Goal: Information Seeking & Learning: Check status

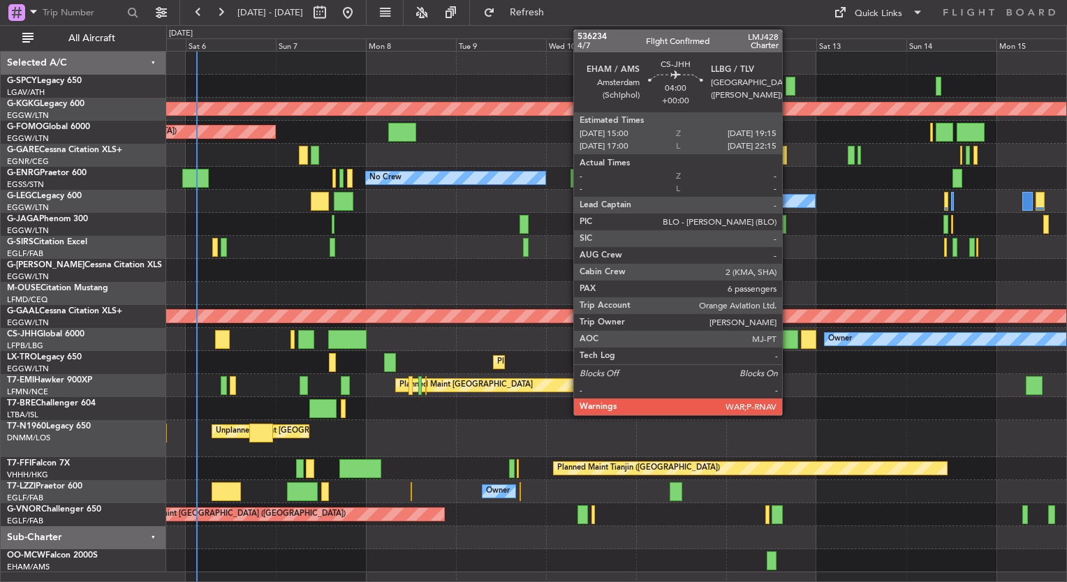
click at [788, 339] on div at bounding box center [790, 339] width 16 height 19
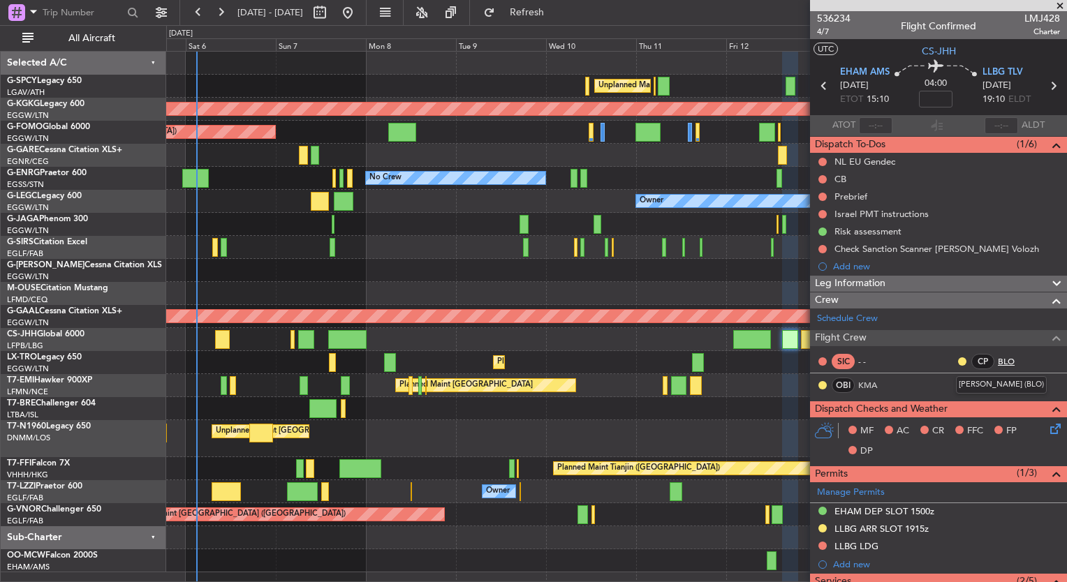
click at [998, 360] on link "BLO" at bounding box center [1013, 361] width 31 height 13
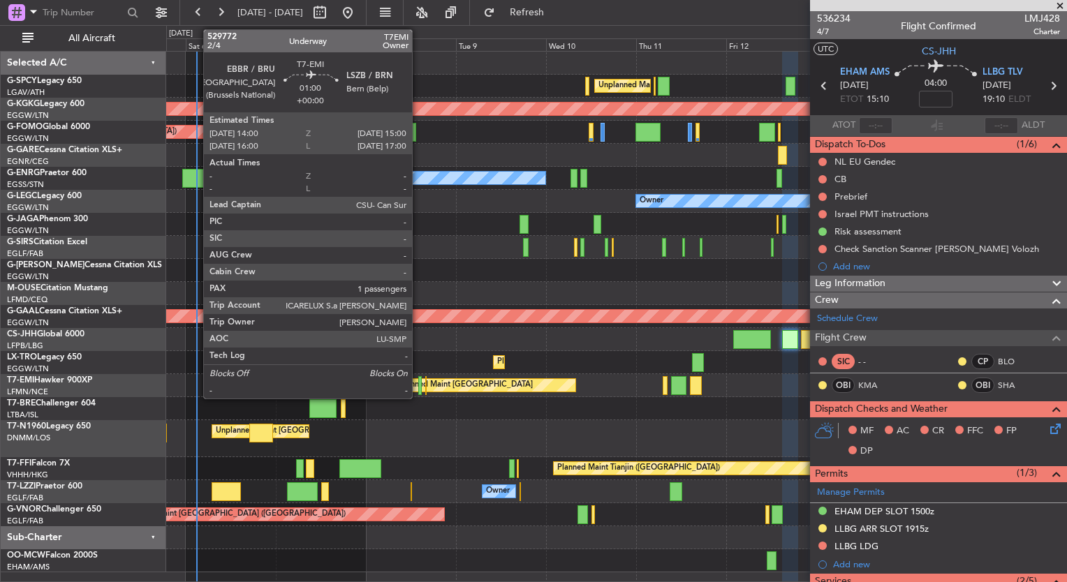
click at [418, 390] on div at bounding box center [420, 385] width 4 height 19
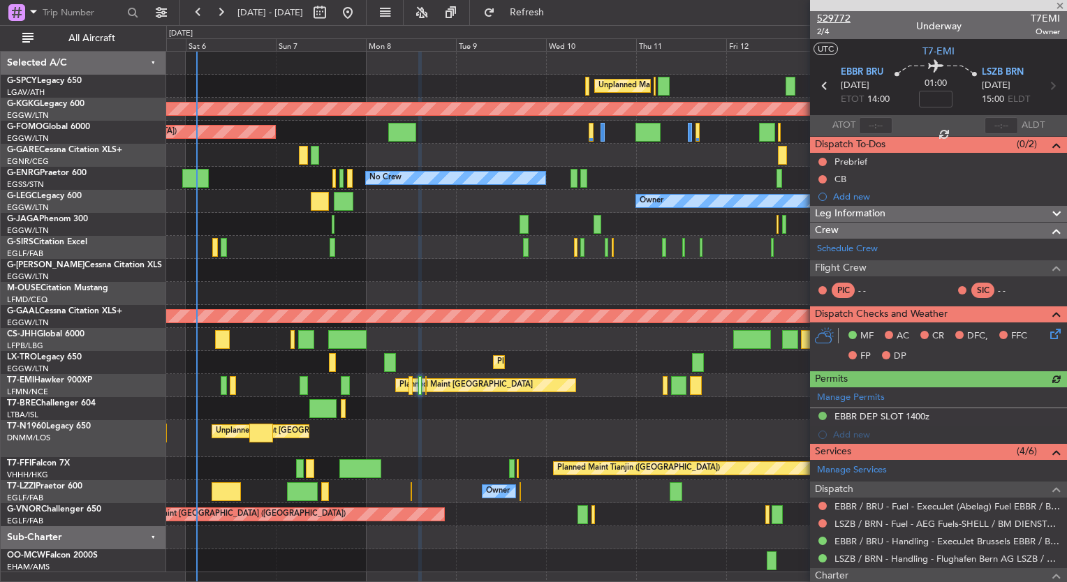
click at [844, 17] on span "529772" at bounding box center [834, 18] width 34 height 15
click at [557, 19] on button "Refresh" at bounding box center [519, 12] width 84 height 22
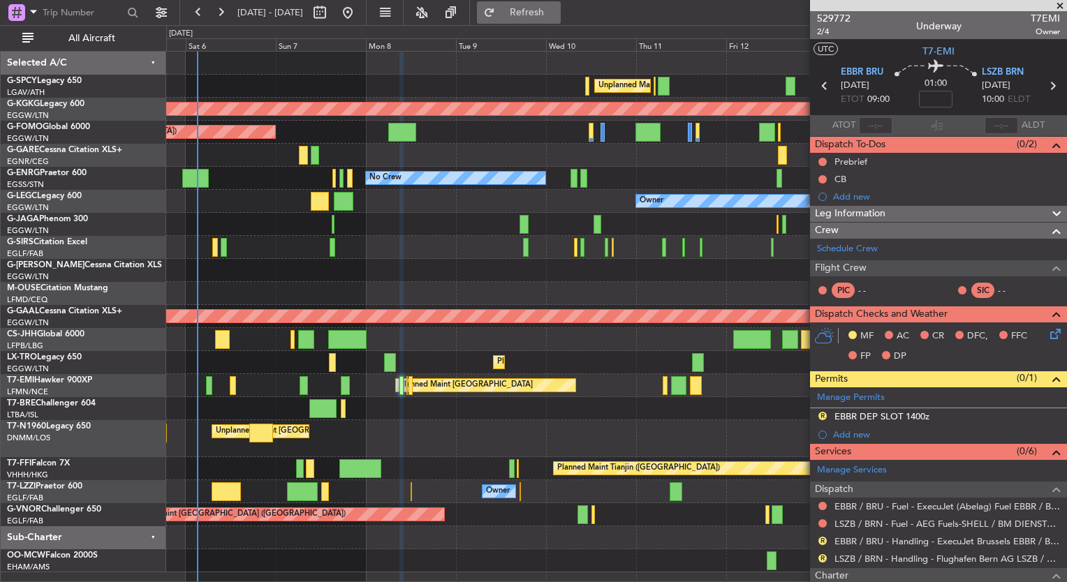
click at [557, 17] on span "Refresh" at bounding box center [527, 13] width 59 height 10
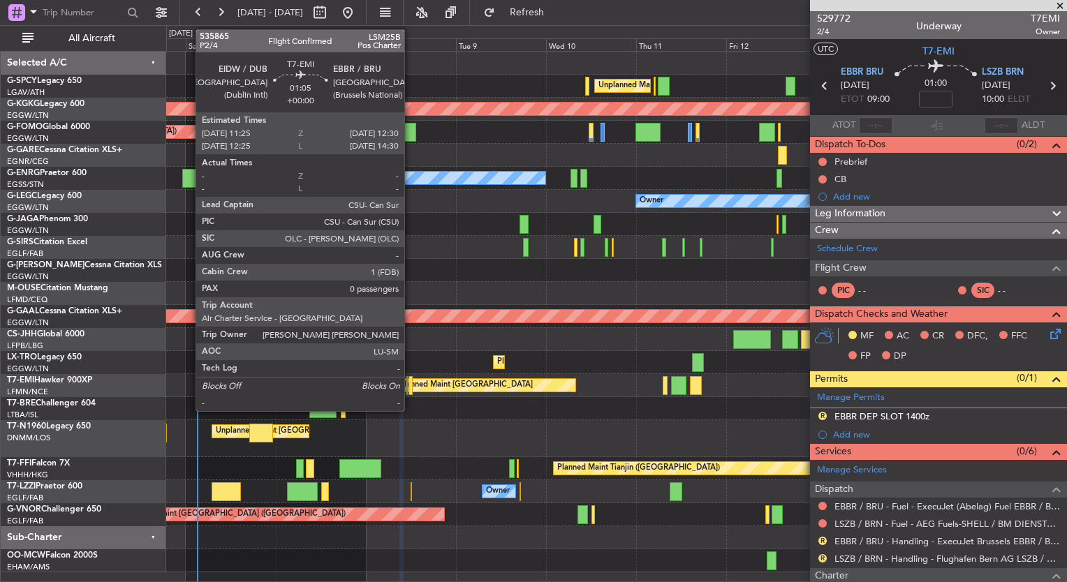
click at [411, 390] on div at bounding box center [411, 385] width 4 height 19
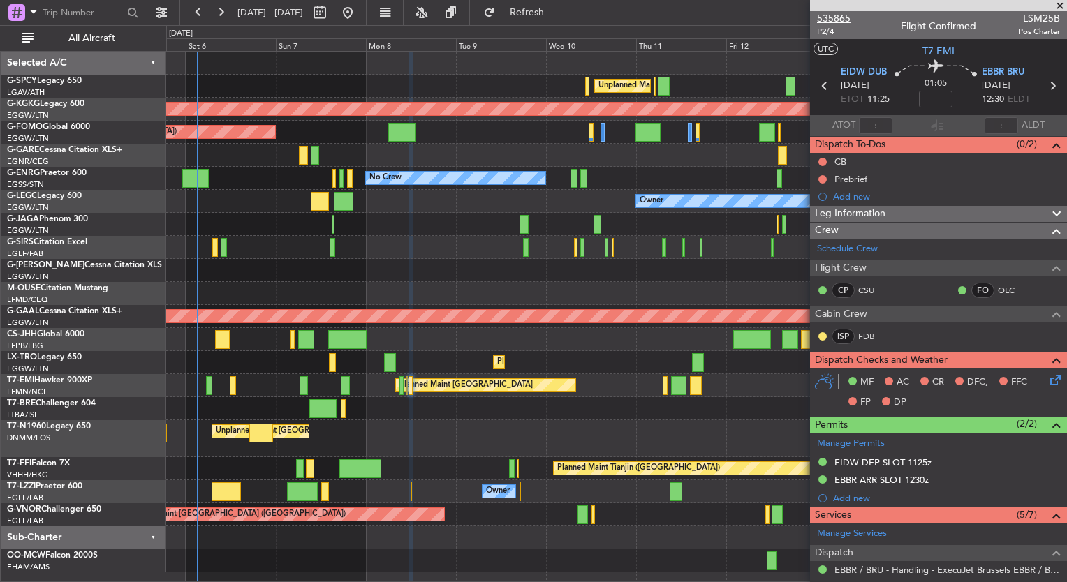
click at [837, 20] on span "535865" at bounding box center [834, 18] width 34 height 15
click at [557, 16] on span "Refresh" at bounding box center [527, 13] width 59 height 10
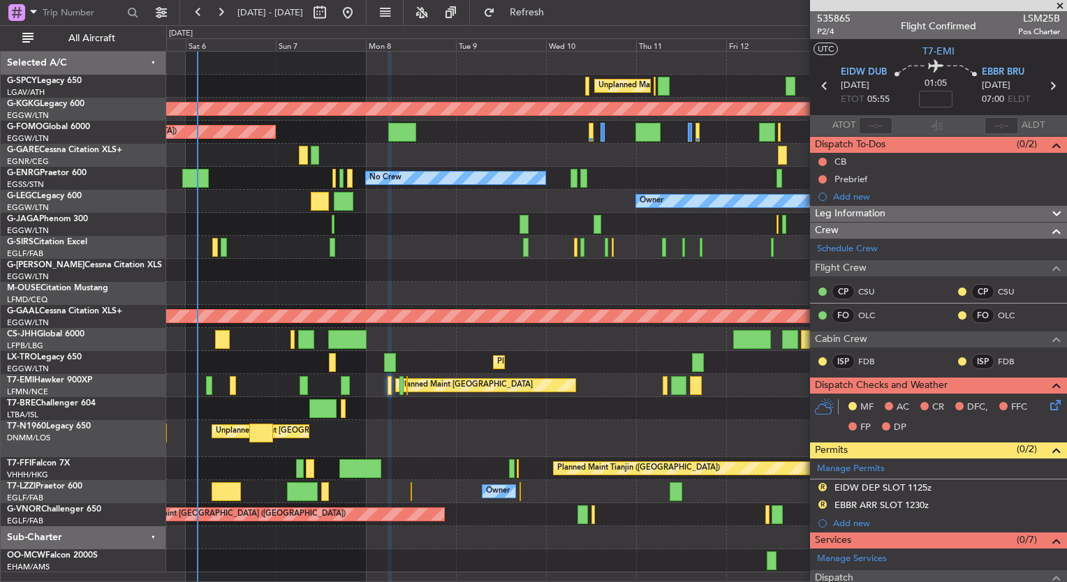
click at [774, 284] on div at bounding box center [616, 293] width 900 height 23
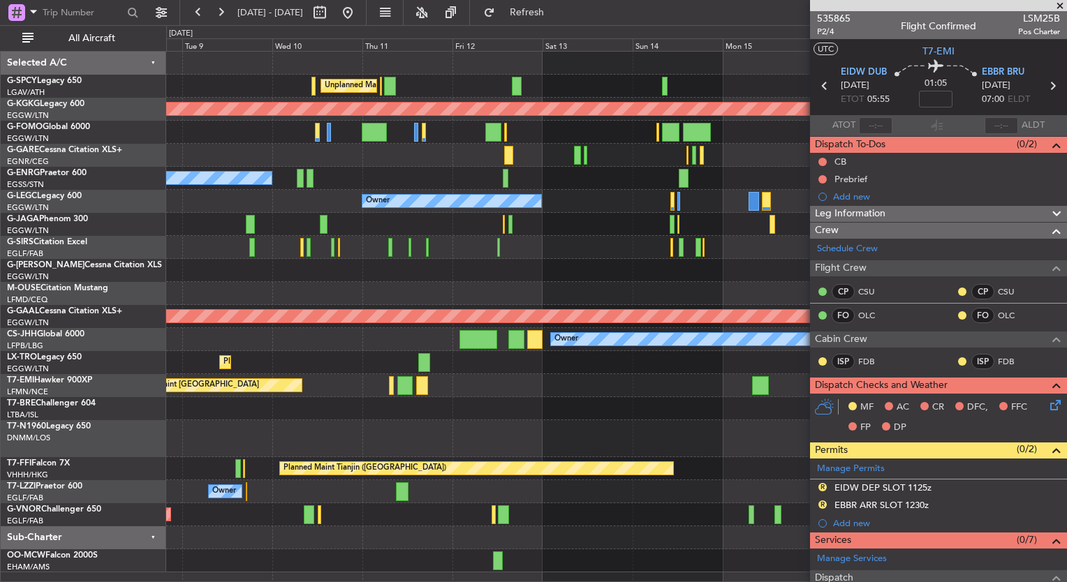
click at [174, 370] on div "Planned Maint Dusseldorf" at bounding box center [616, 362] width 900 height 23
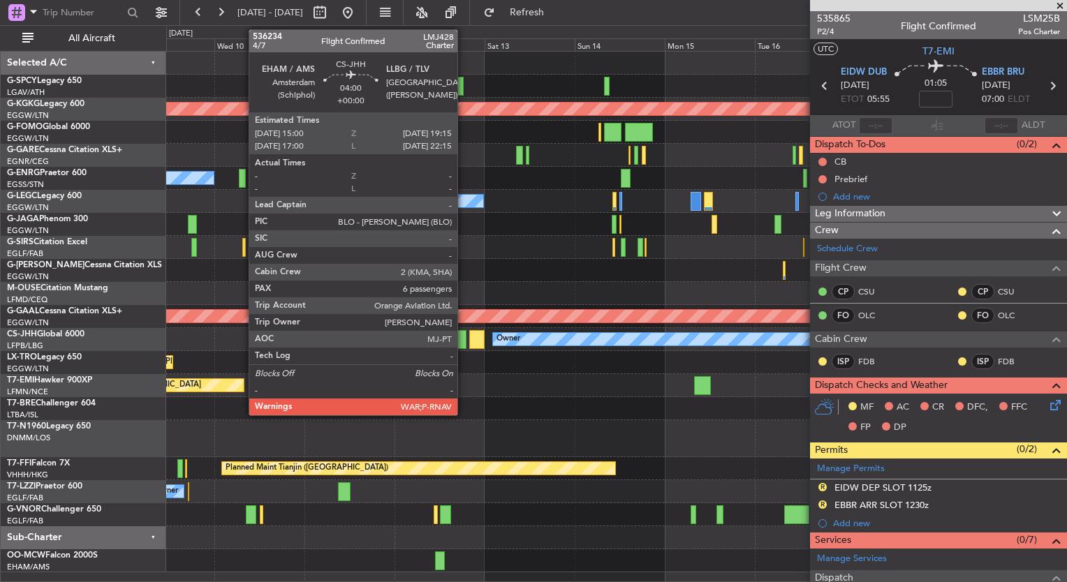
click at [464, 337] on div at bounding box center [458, 339] width 16 height 19
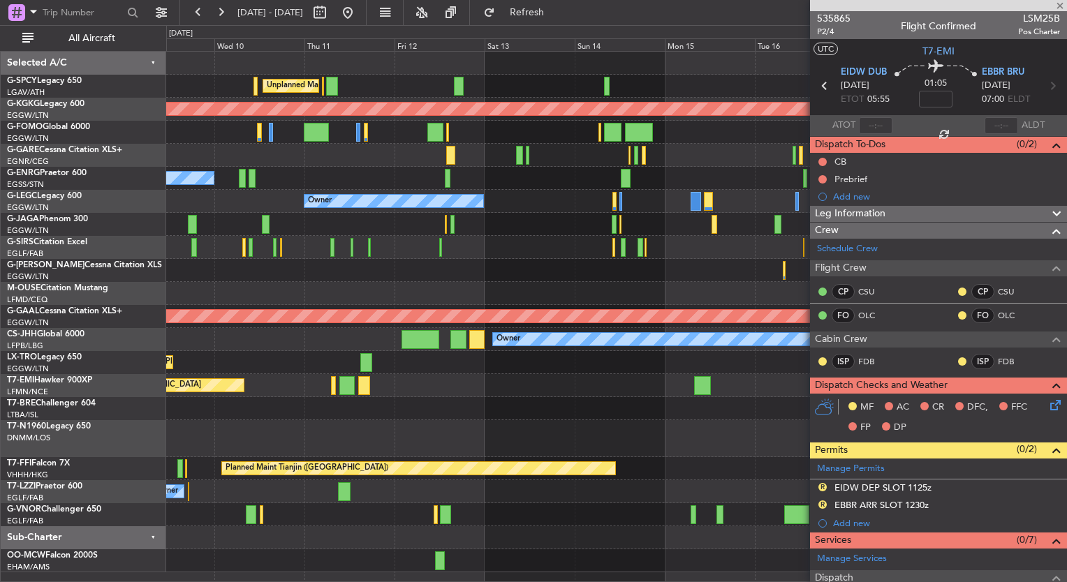
type input "6"
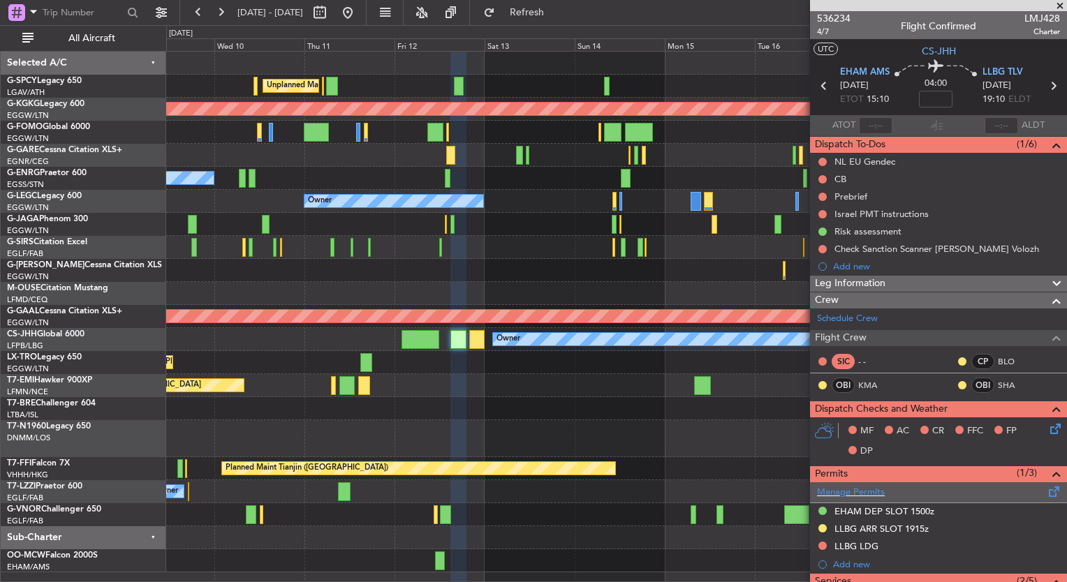
scroll to position [444, 0]
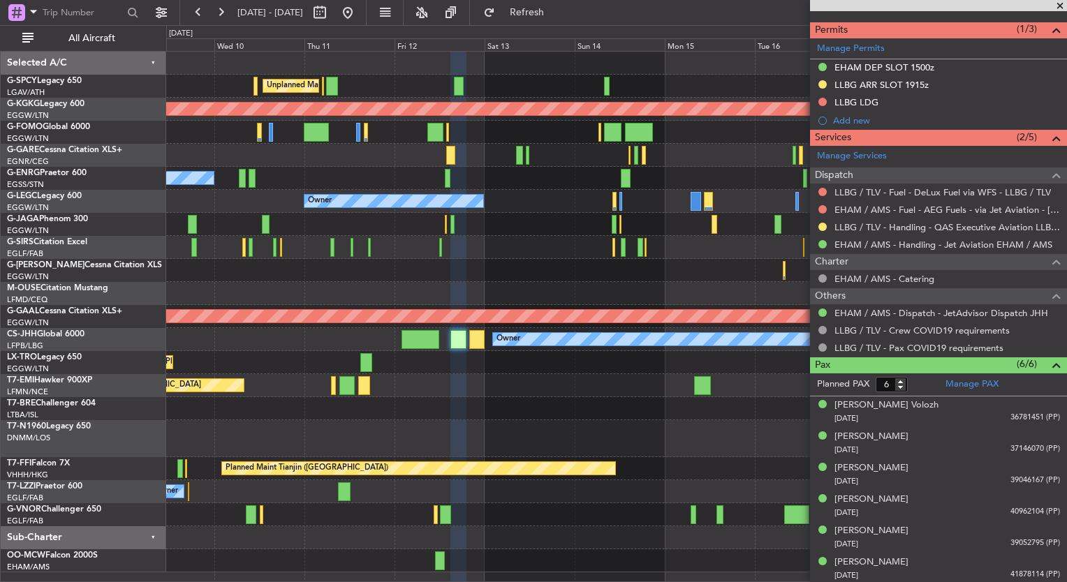
click at [606, 500] on div "Owner" at bounding box center [616, 491] width 900 height 23
click at [652, 558] on div at bounding box center [616, 561] width 900 height 23
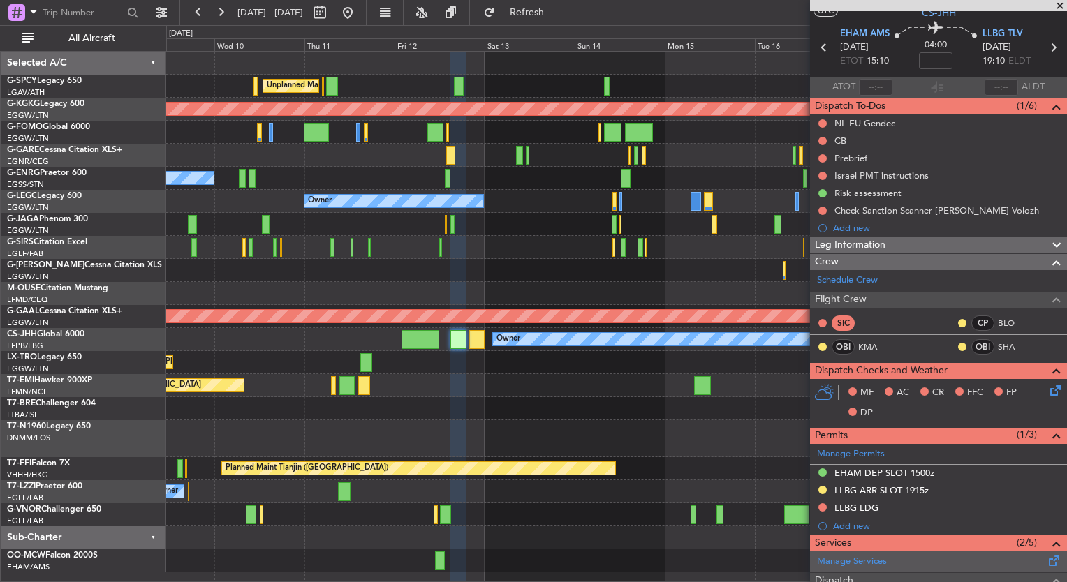
scroll to position [38, 0]
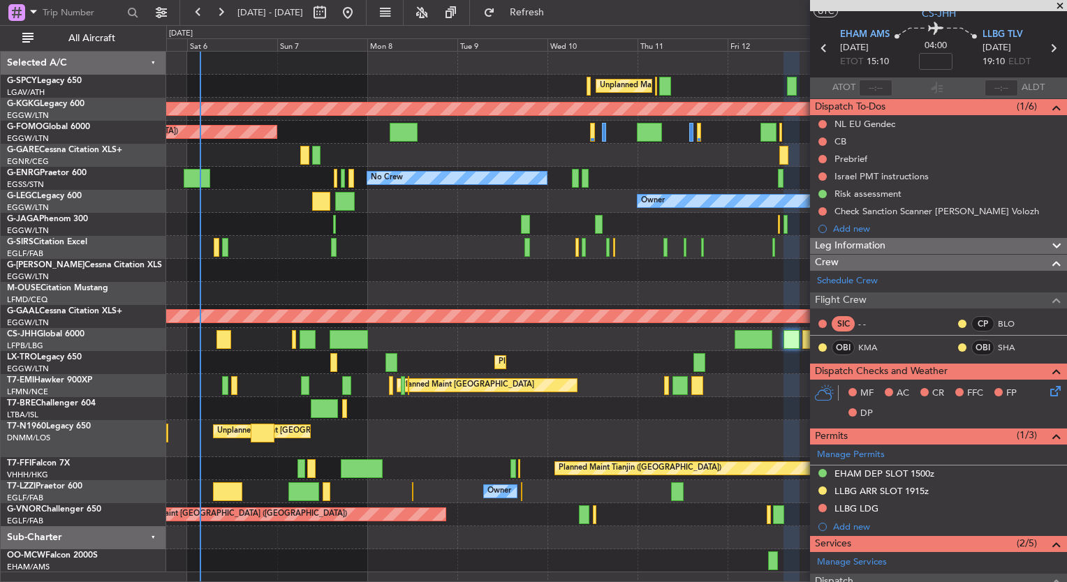
click at [834, 256] on fb-app "[DATE] - [DATE] Refresh Quick Links All Aircraft Unplanned Maint [GEOGRAPHIC_DA…" at bounding box center [533, 296] width 1067 height 572
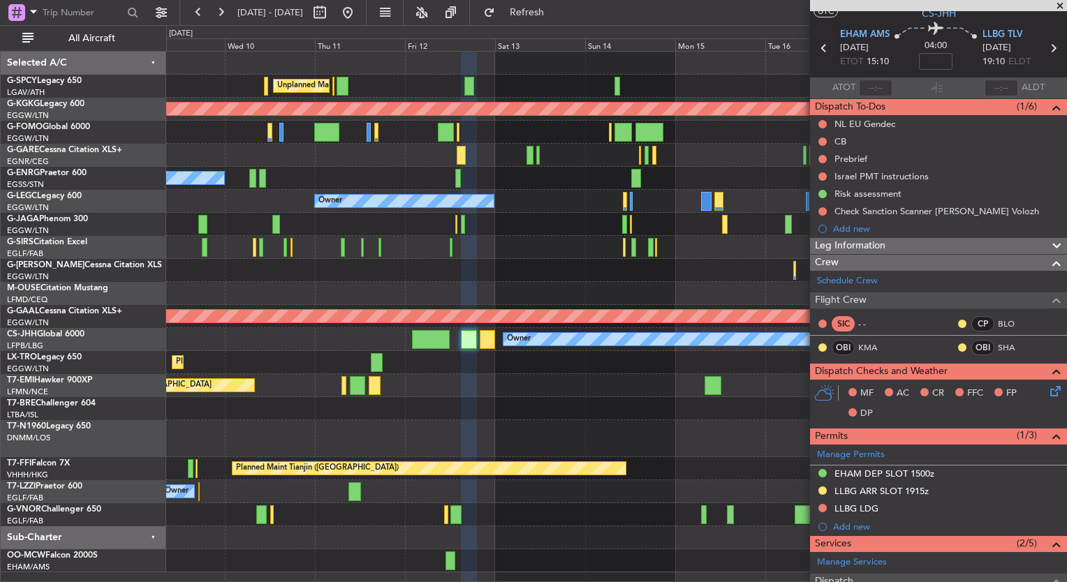
click at [257, 200] on div "Owner" at bounding box center [616, 201] width 900 height 23
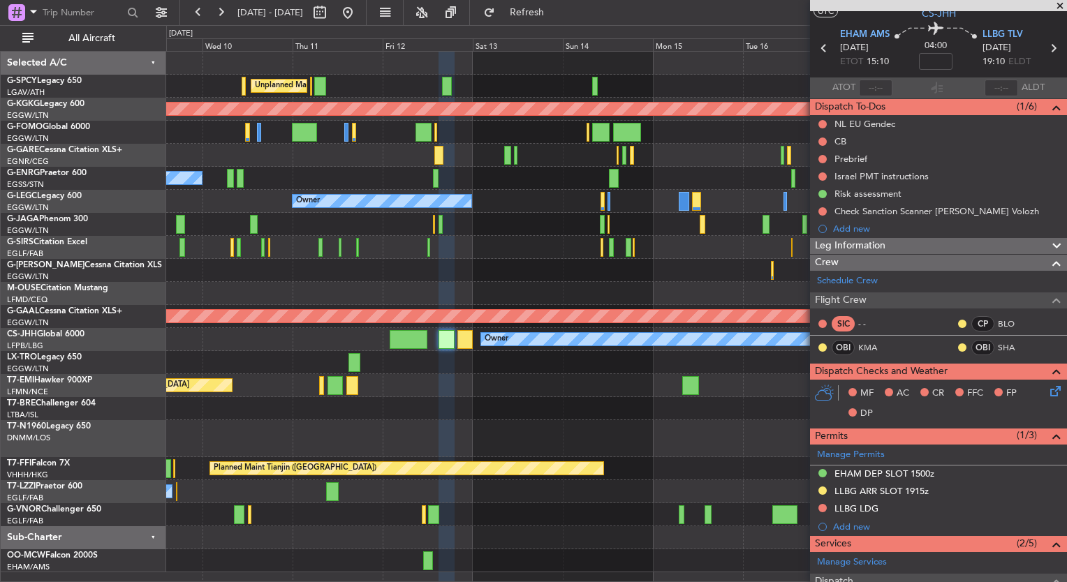
click at [627, 214] on div "Unplanned Maint [GEOGRAPHIC_DATA] ([PERSON_NAME] Intl) AOG Maint [GEOGRAPHIC_DA…" at bounding box center [616, 312] width 900 height 521
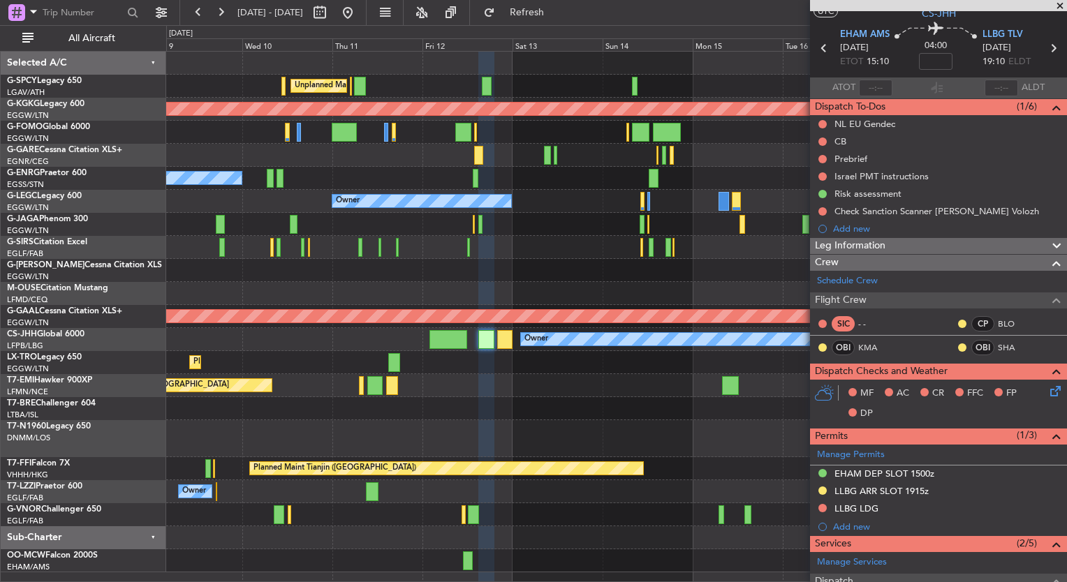
click at [760, 214] on div at bounding box center [616, 224] width 900 height 23
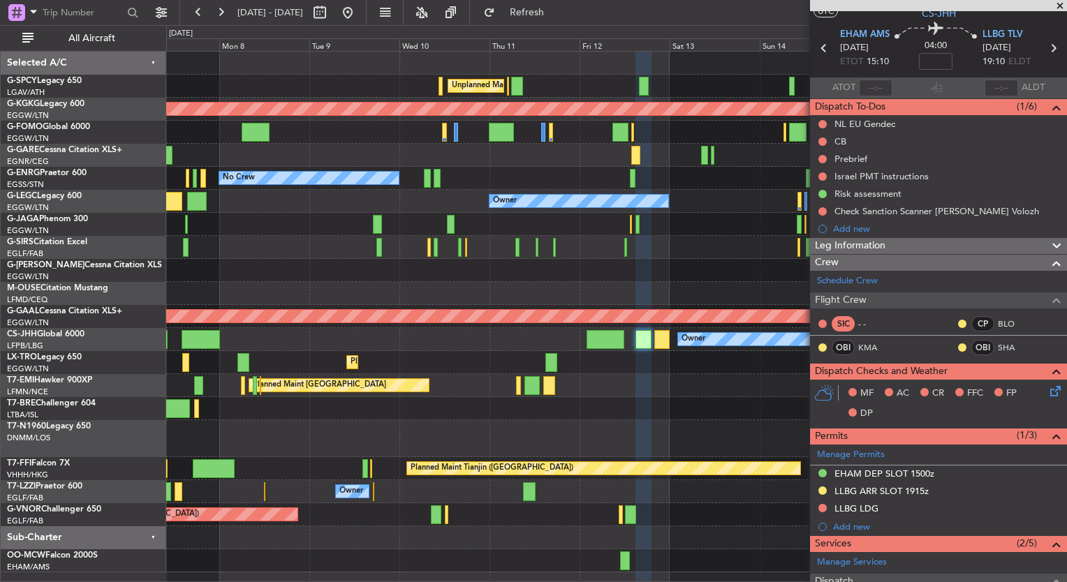
click at [321, 203] on div "Owner" at bounding box center [616, 201] width 900 height 23
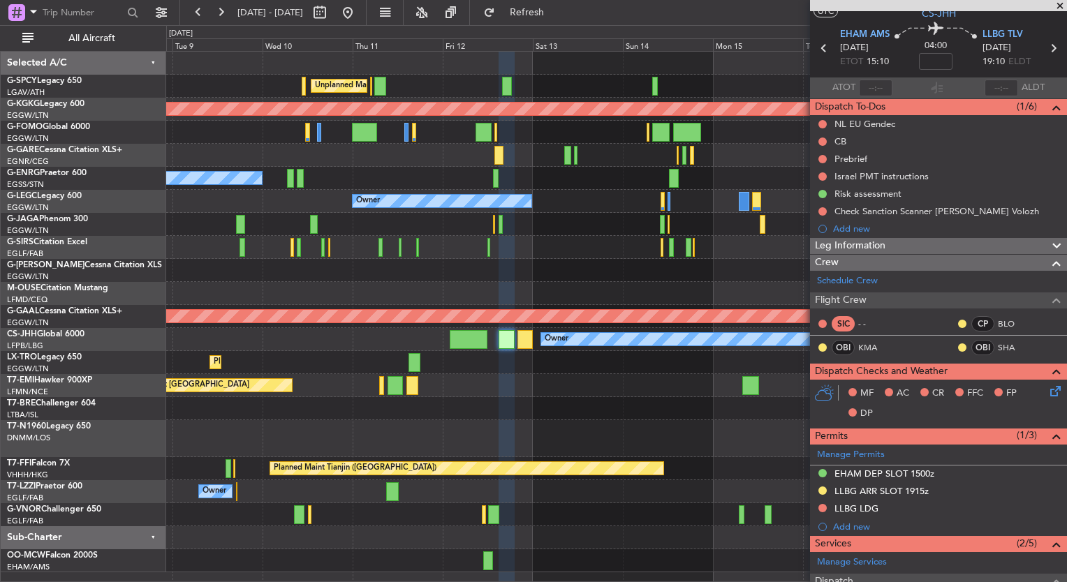
click at [103, 191] on div "Unplanned Maint [GEOGRAPHIC_DATA] ([PERSON_NAME] Intl) AOG Maint [GEOGRAPHIC_DA…" at bounding box center [533, 303] width 1067 height 557
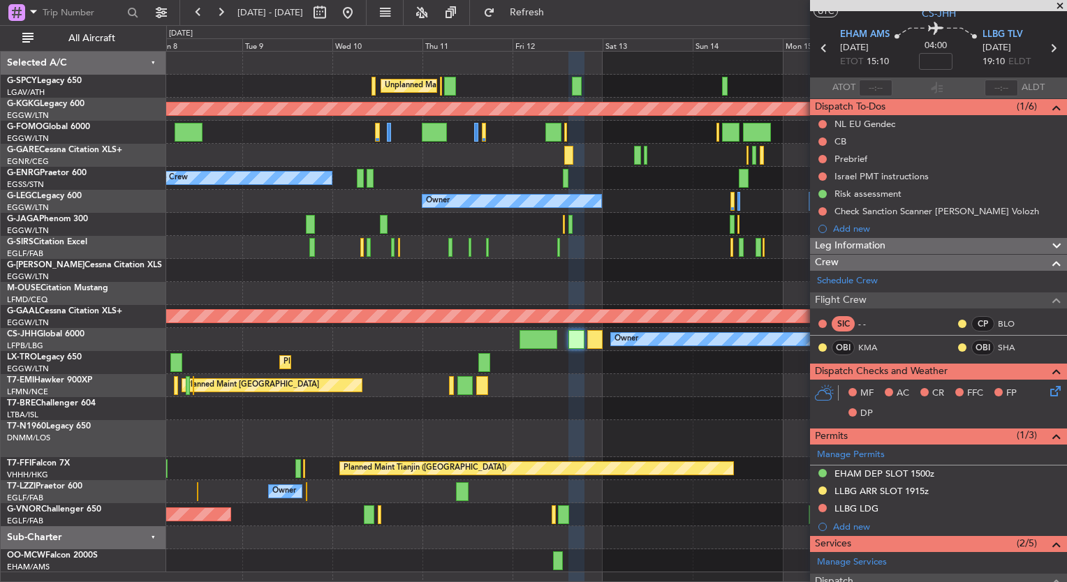
click at [670, 226] on div "Unplanned Maint [GEOGRAPHIC_DATA] ([PERSON_NAME] Intl) AOG Maint [GEOGRAPHIC_DA…" at bounding box center [616, 312] width 900 height 521
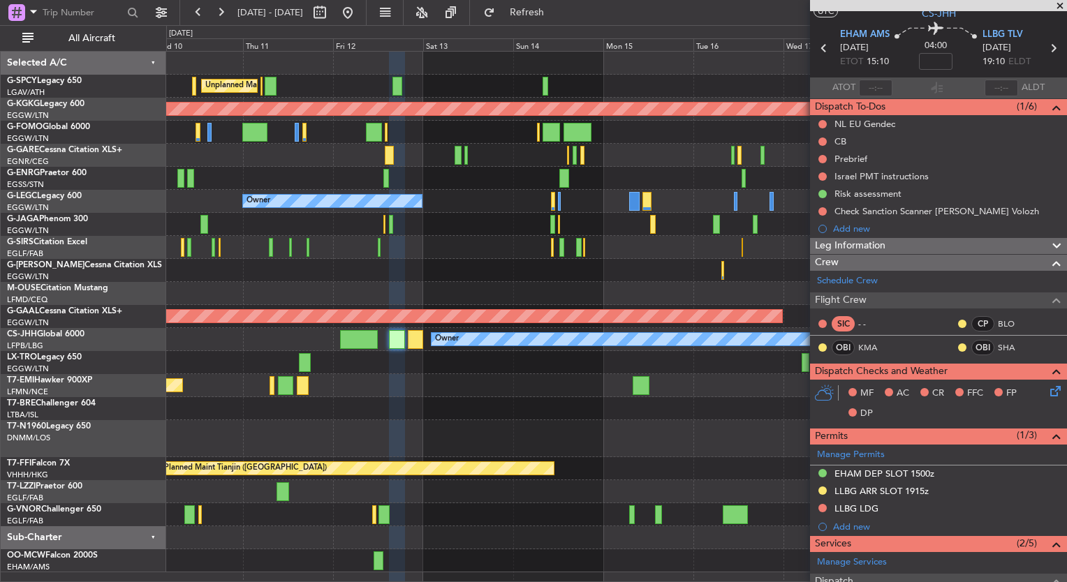
click at [0, 289] on html "[DATE] - [DATE] Refresh Quick Links All Aircraft Unplanned Maint [GEOGRAPHIC_DA…" at bounding box center [533, 291] width 1067 height 582
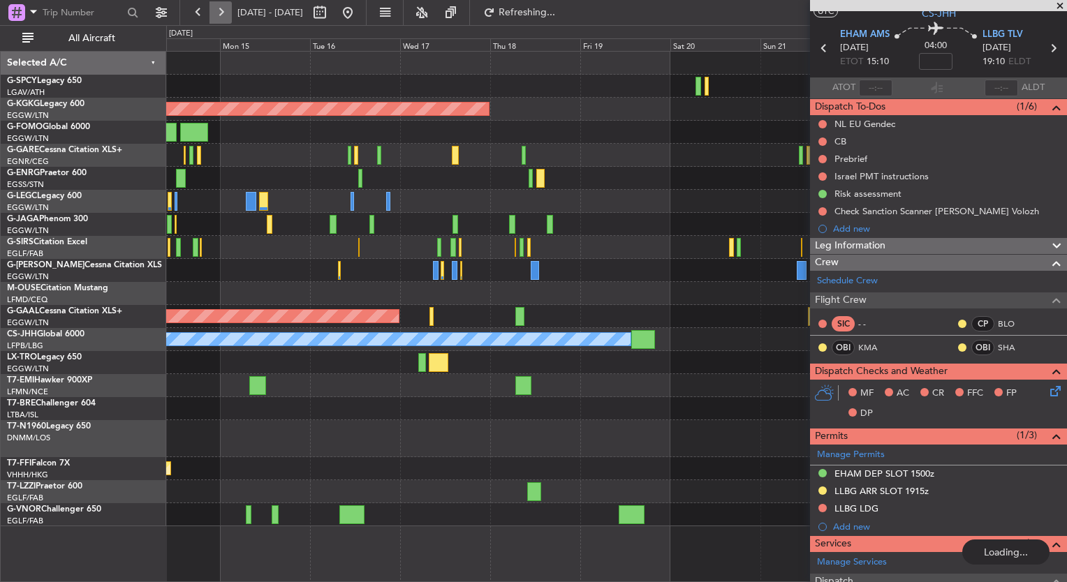
click at [219, 13] on button at bounding box center [220, 12] width 22 height 22
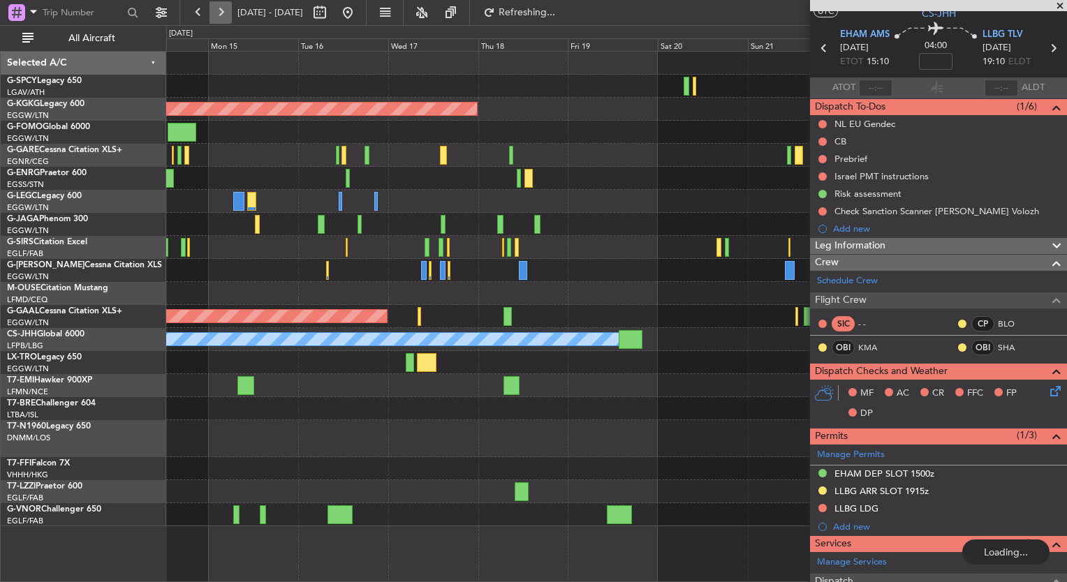
click at [219, 13] on button at bounding box center [220, 12] width 22 height 22
